Goal: Navigation & Orientation: Find specific page/section

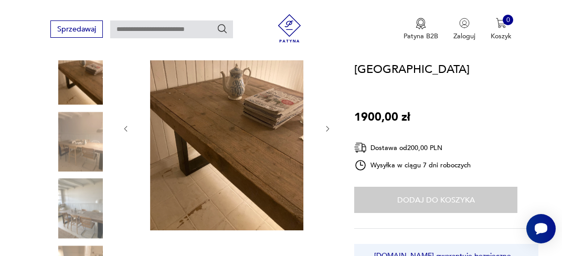
click at [74, 209] on img at bounding box center [80, 209] width 60 height 60
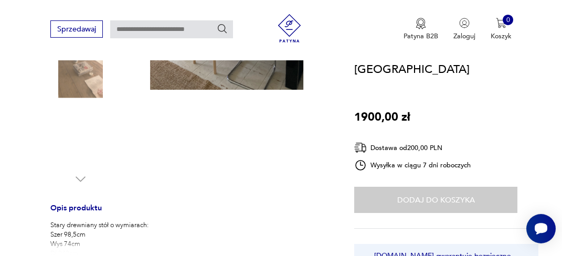
scroll to position [304, 0]
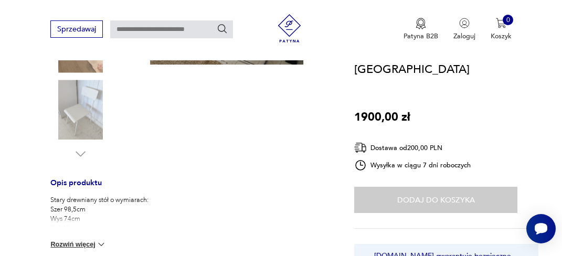
click at [86, 112] on img at bounding box center [80, 110] width 60 height 60
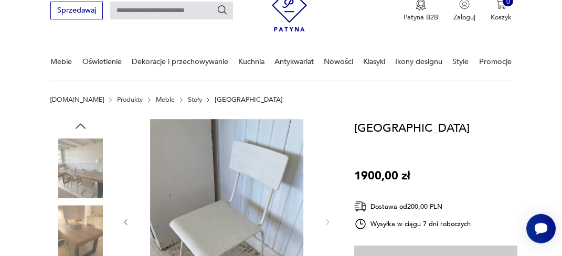
scroll to position [0, 0]
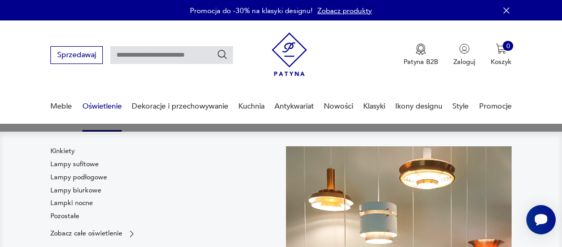
click at [103, 108] on link "Oświetlenie" at bounding box center [101, 106] width 39 height 36
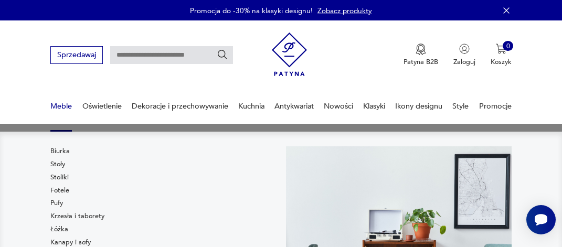
click at [68, 108] on link "Meble" at bounding box center [61, 106] width 22 height 36
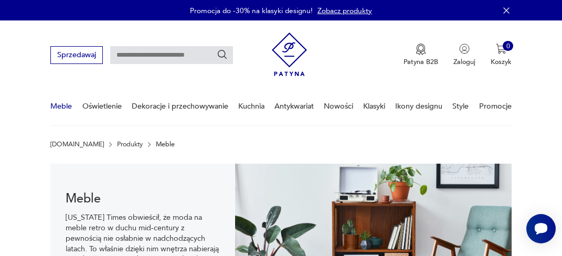
click at [63, 109] on link "Meble" at bounding box center [61, 106] width 22 height 36
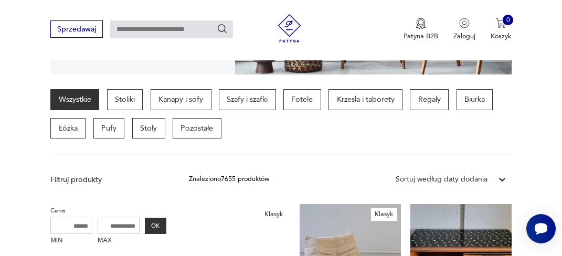
scroll to position [249, 0]
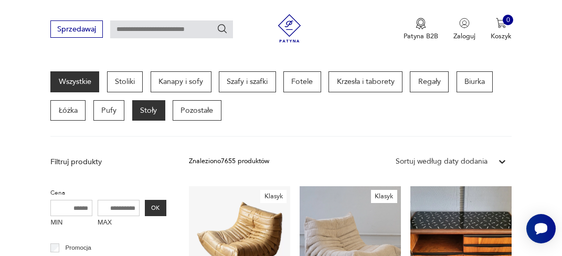
click at [152, 111] on p "Stoły" at bounding box center [148, 110] width 33 height 21
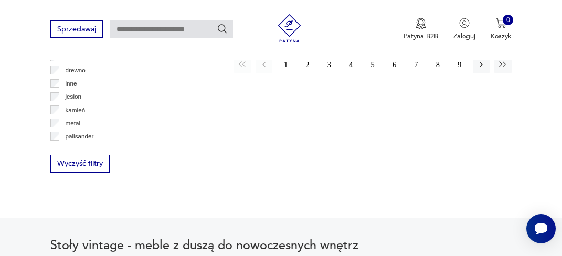
scroll to position [1597, 0]
